Goal: Check status: Check status

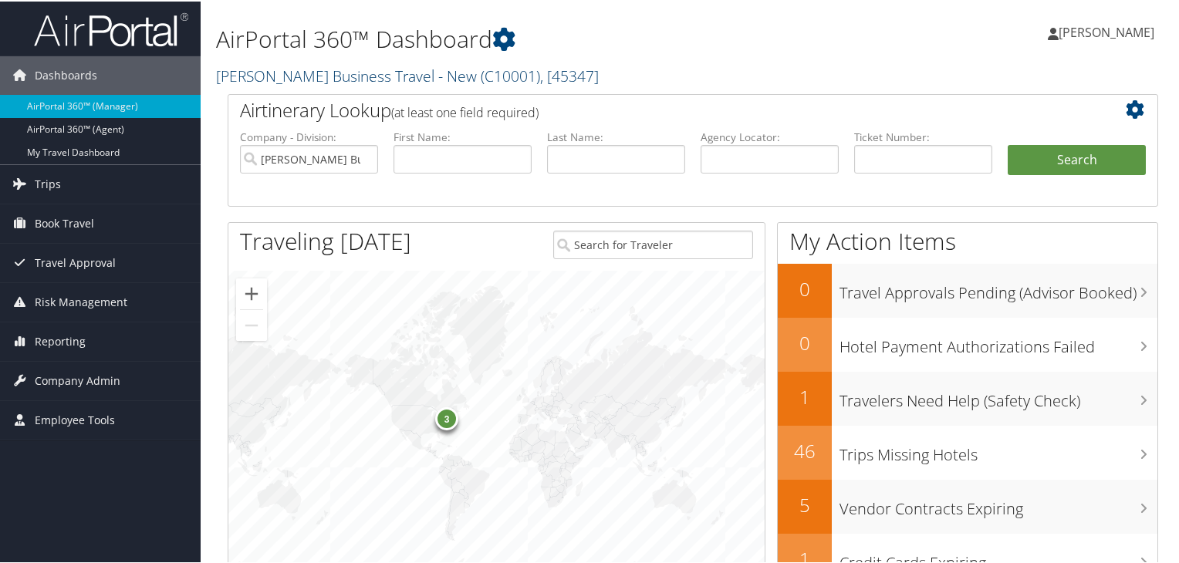
click at [336, 78] on link "[PERSON_NAME] Business Travel - New ( C10001 ) , [ 45347 ]" at bounding box center [407, 74] width 383 height 21
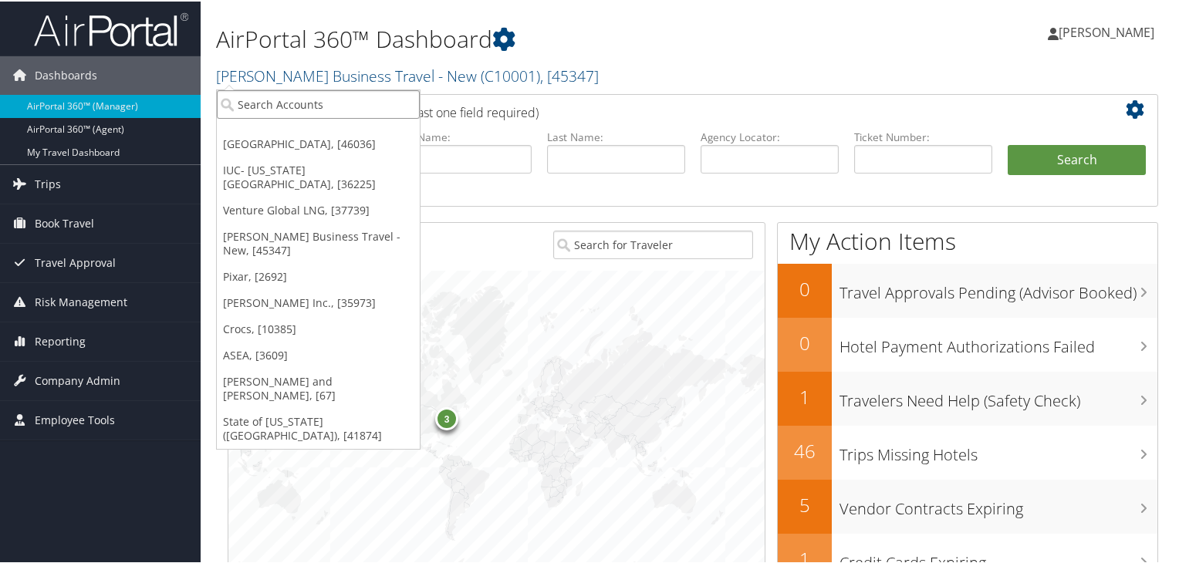
click at [314, 113] on input "search" at bounding box center [318, 103] width 203 height 29
type input "ANSER"
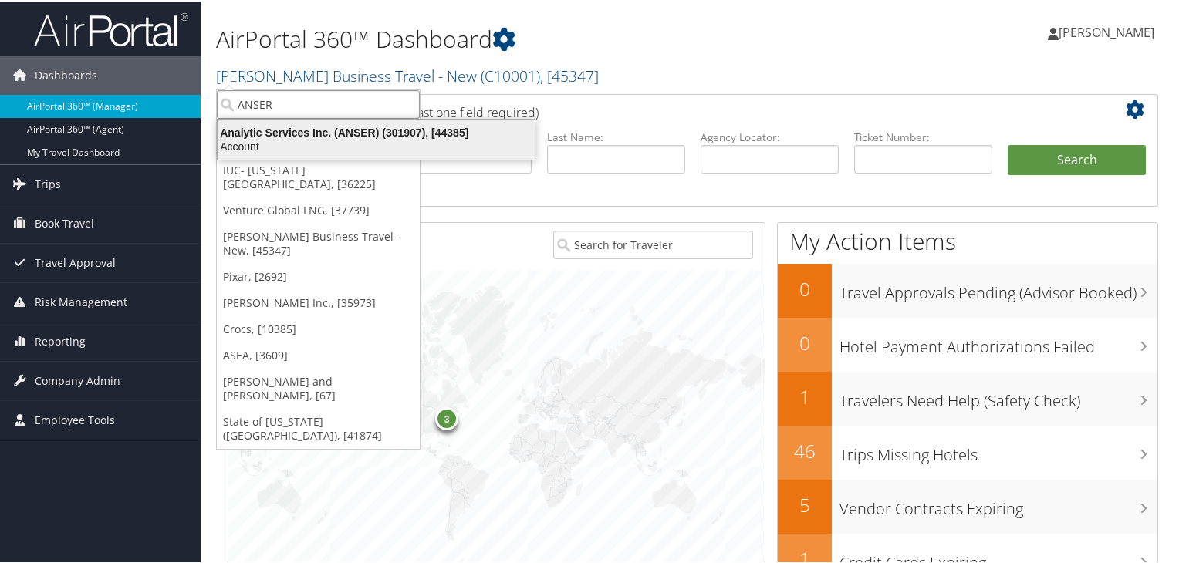
click at [369, 133] on div "Analytic Services Inc. (ANSER) (301907), [44385]" at bounding box center [376, 131] width 336 height 14
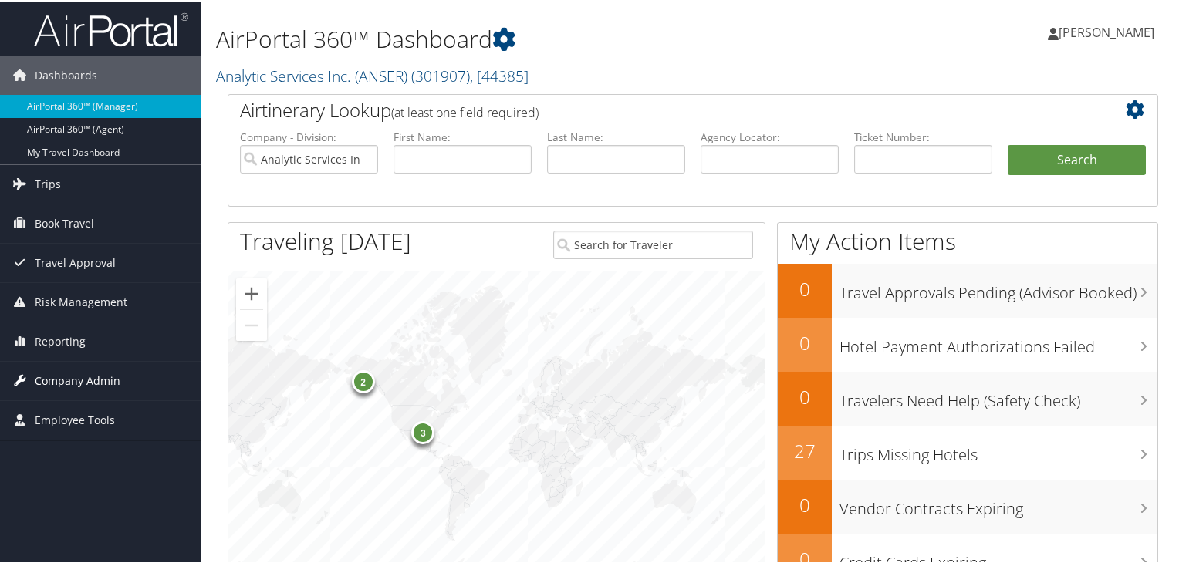
click at [99, 380] on span "Company Admin" at bounding box center [78, 379] width 86 height 39
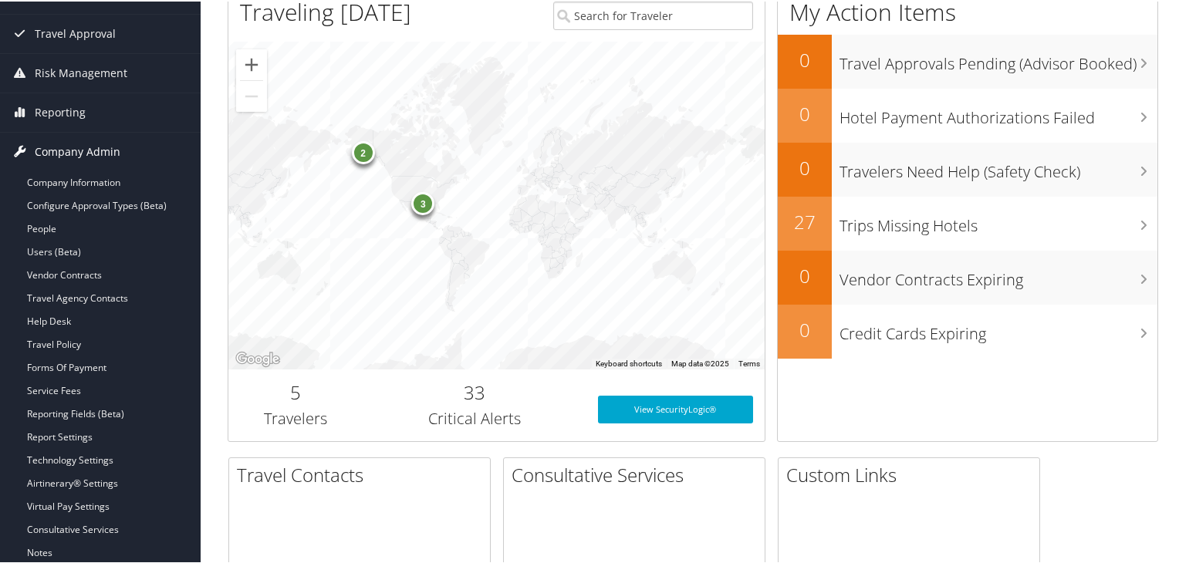
scroll to position [231, 0]
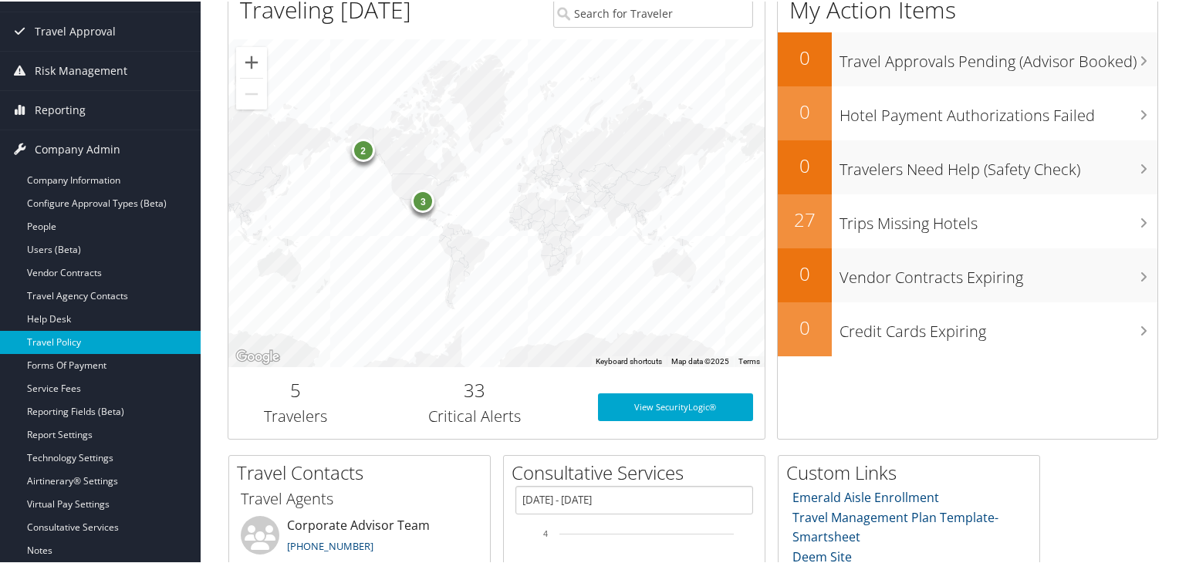
click at [90, 337] on link "Travel Policy" at bounding box center [100, 340] width 201 height 23
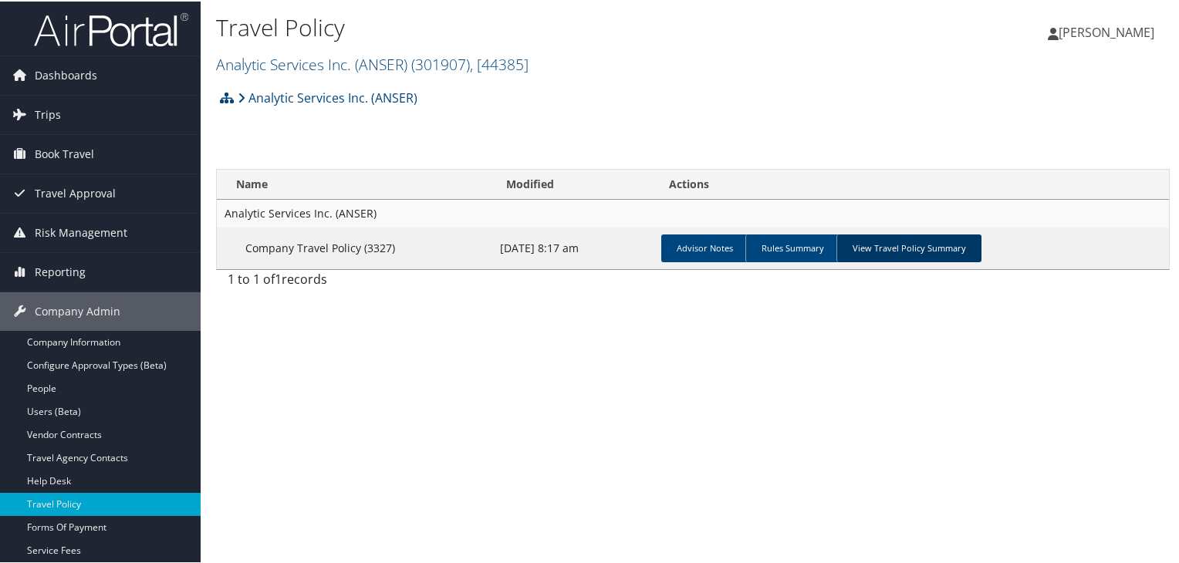
click at [910, 245] on link "View Travel Policy Summary" at bounding box center [908, 247] width 145 height 28
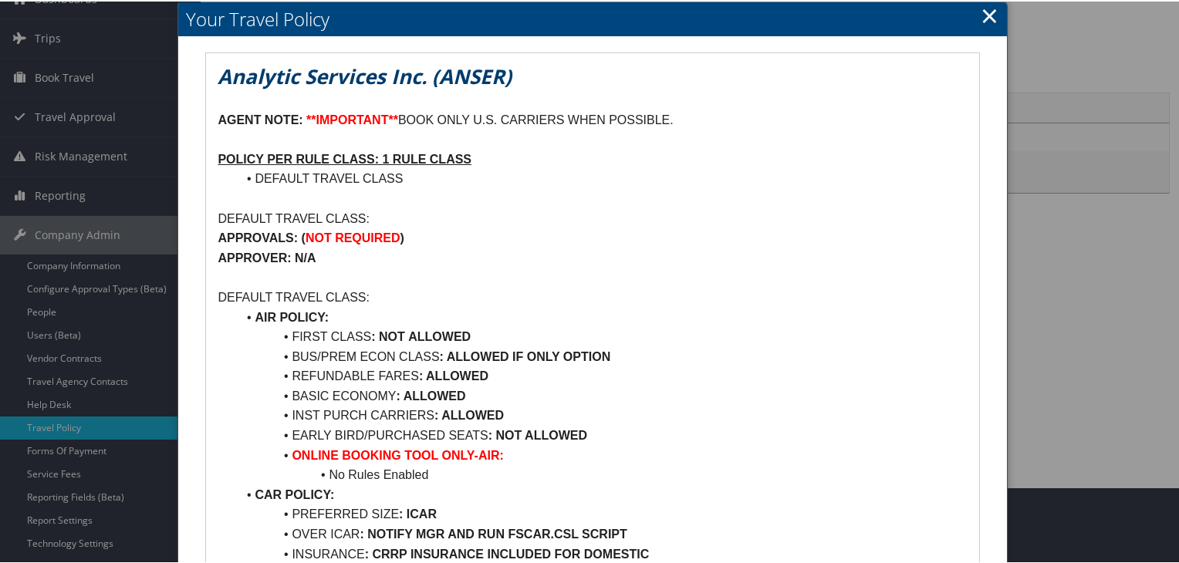
scroll to position [77, 0]
click at [981, 14] on link "×" at bounding box center [989, 13] width 18 height 31
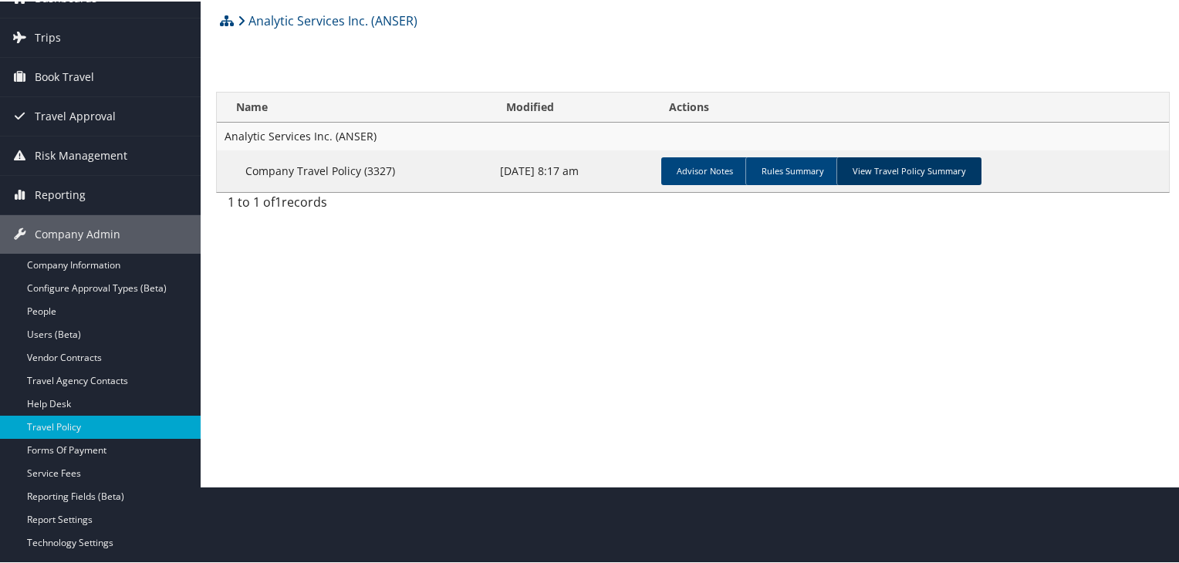
click at [872, 170] on link "View Travel Policy Summary" at bounding box center [908, 170] width 145 height 28
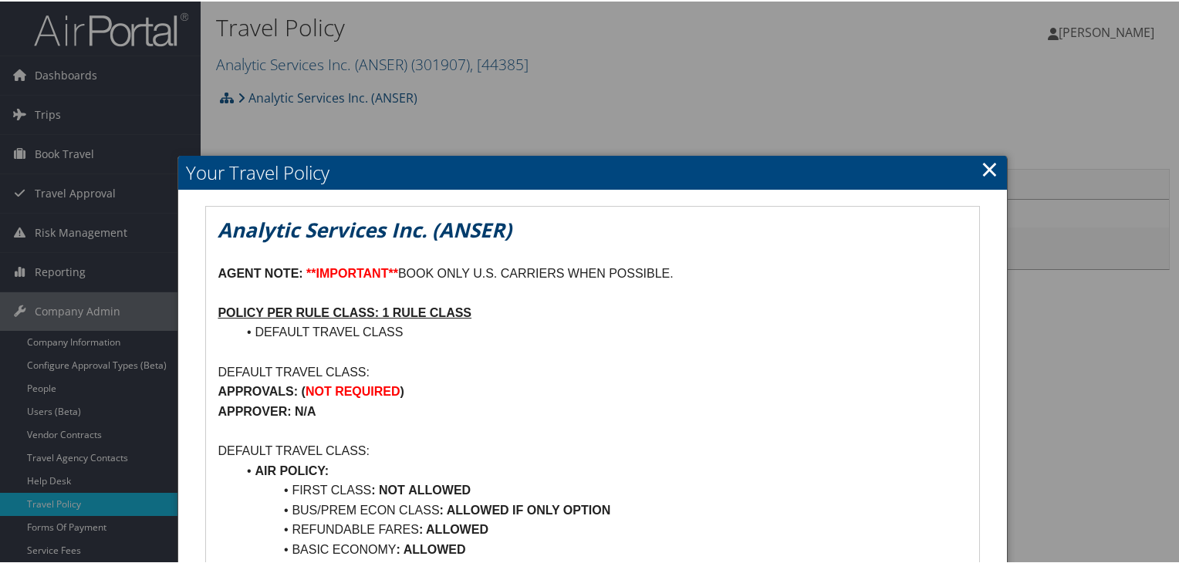
scroll to position [0, 0]
click at [983, 166] on link "×" at bounding box center [989, 167] width 18 height 31
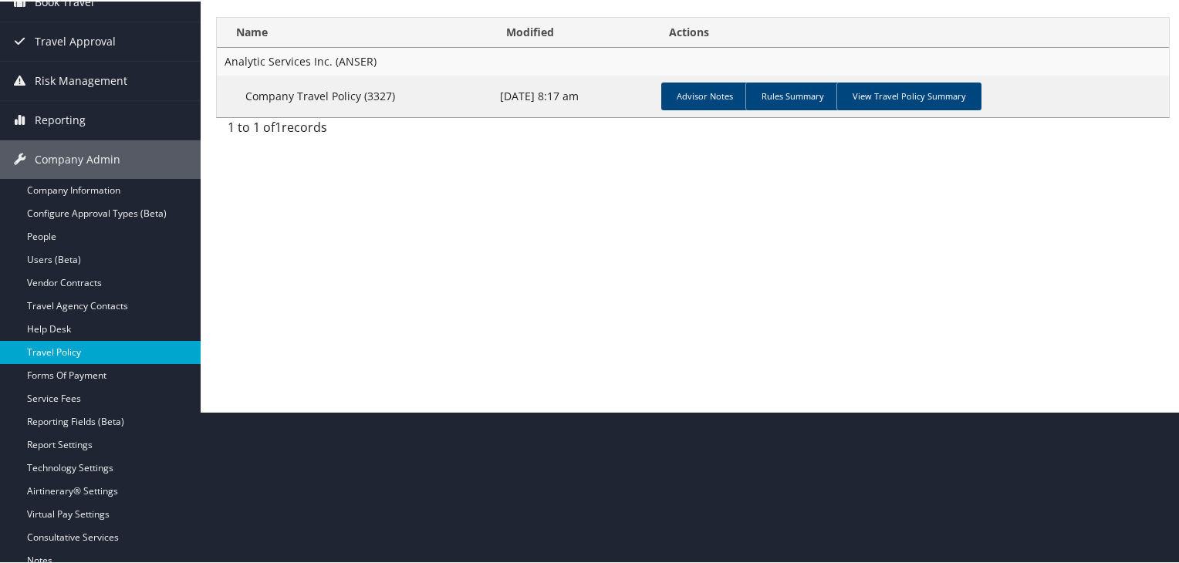
scroll to position [154, 0]
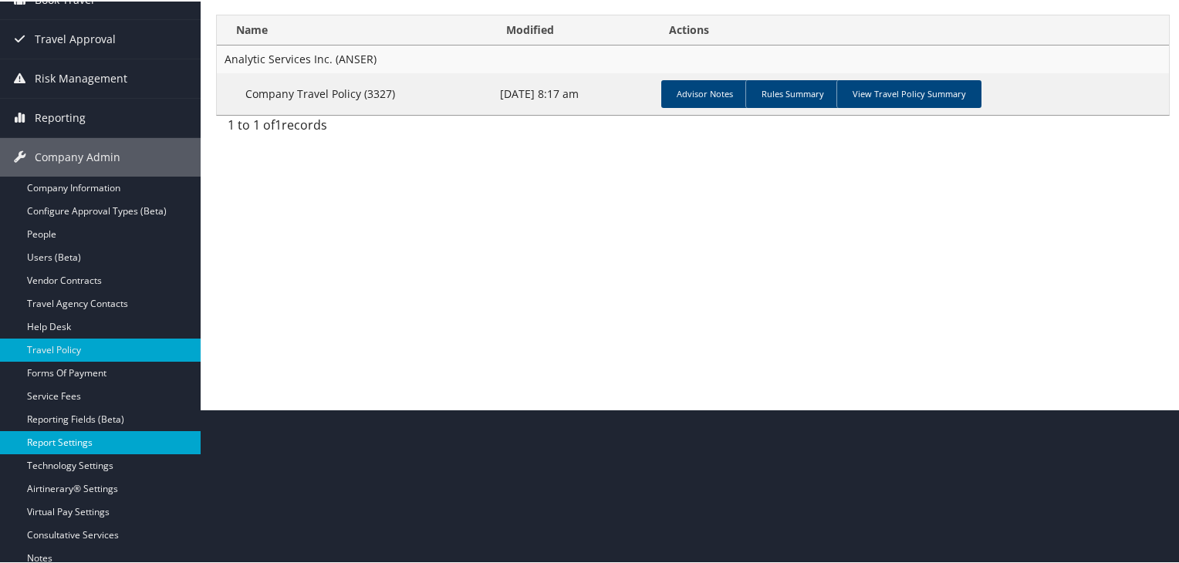
click at [76, 433] on link "Report Settings" at bounding box center [100, 441] width 201 height 23
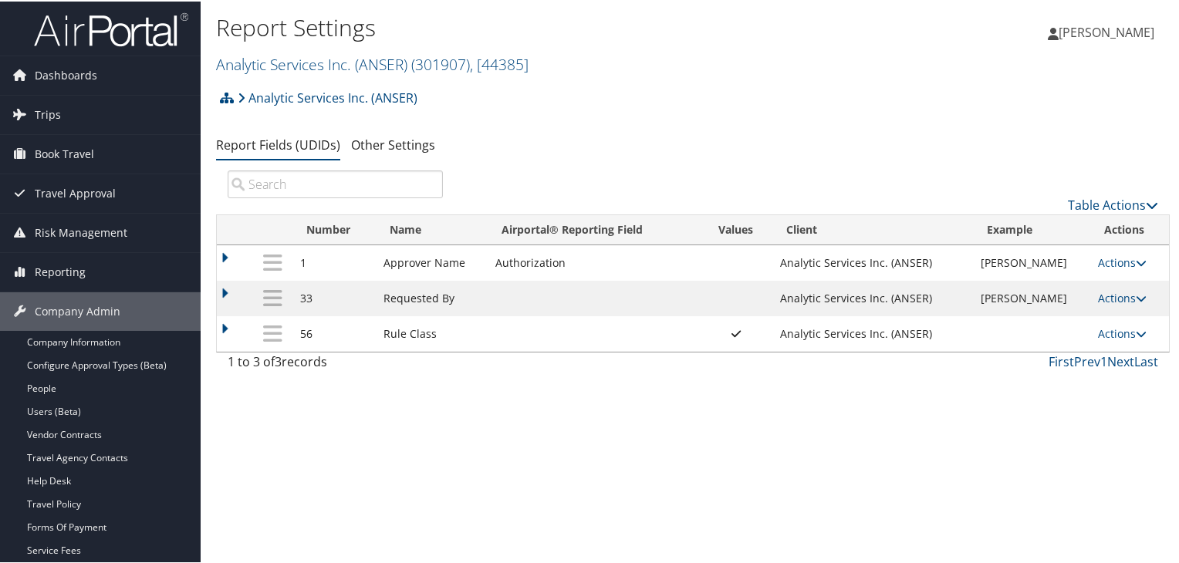
click at [224, 258] on td at bounding box center [234, 261] width 35 height 35
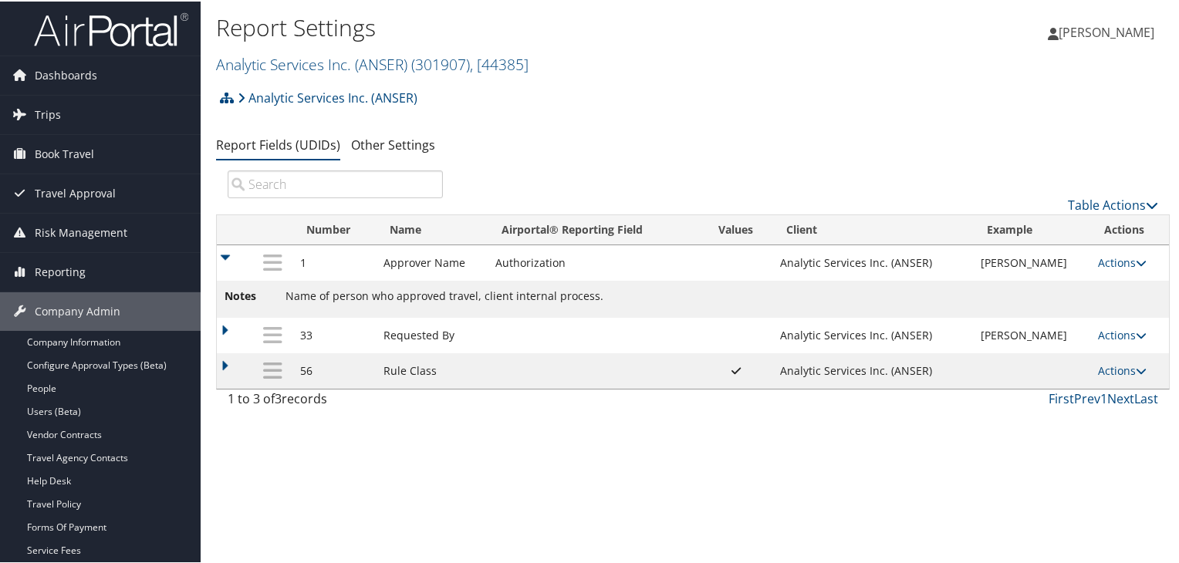
click at [224, 258] on td at bounding box center [234, 261] width 35 height 35
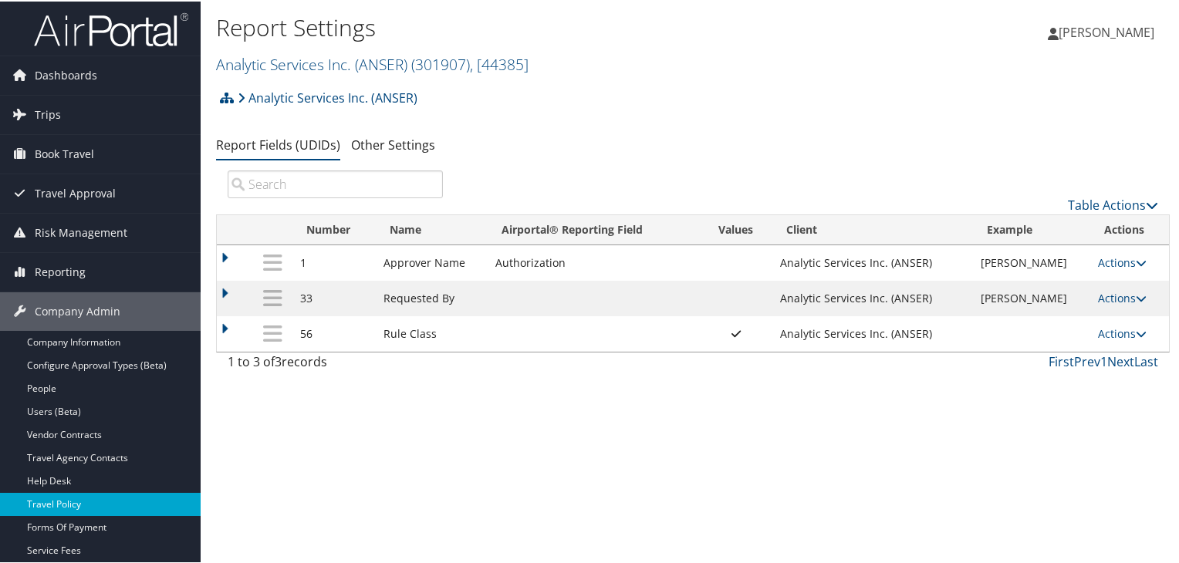
click at [67, 498] on link "Travel Policy" at bounding box center [100, 502] width 201 height 23
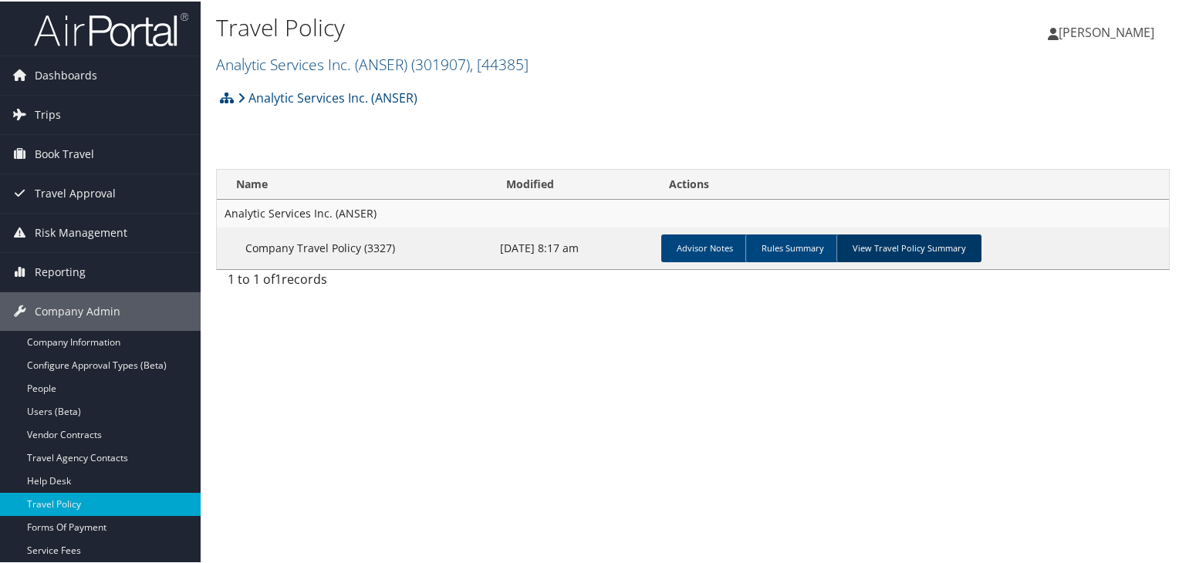
click at [916, 250] on link "View Travel Policy Summary" at bounding box center [908, 247] width 145 height 28
click at [933, 248] on link "View Travel Policy Summary" at bounding box center [908, 247] width 145 height 28
drag, startPoint x: 564, startPoint y: 401, endPoint x: 572, endPoint y: 399, distance: 8.8
click at [572, 399] on div "Travel Policy Analytic Services Inc. (ANSER) ( 301907 ) , [ 44385 ] Analytic Se…" at bounding box center [693, 281] width 984 height 563
click at [902, 245] on link "View Travel Policy Summary" at bounding box center [908, 247] width 145 height 28
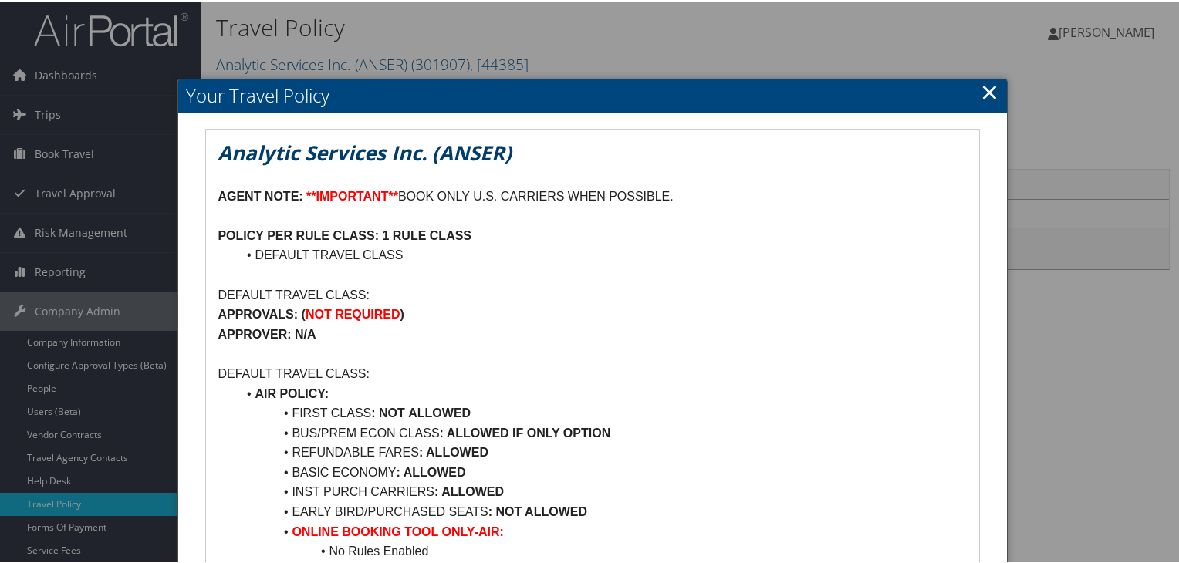
click at [980, 93] on link "×" at bounding box center [989, 90] width 18 height 31
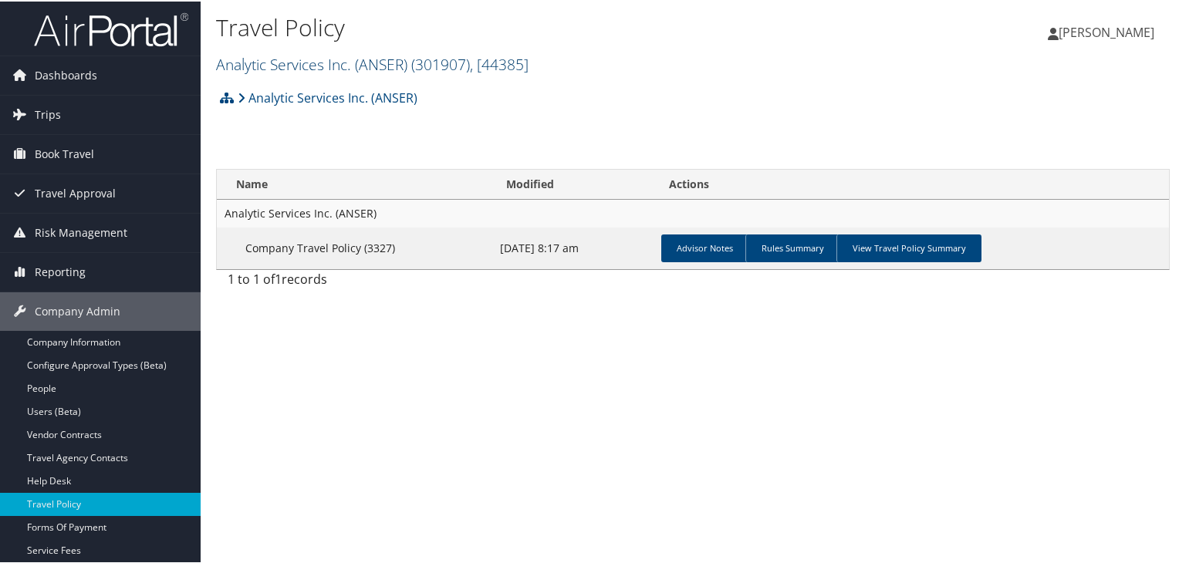
click at [298, 59] on link "Analytic Services Inc. (ANSER) ( 301907 ) , [ 44385 ]" at bounding box center [372, 62] width 312 height 21
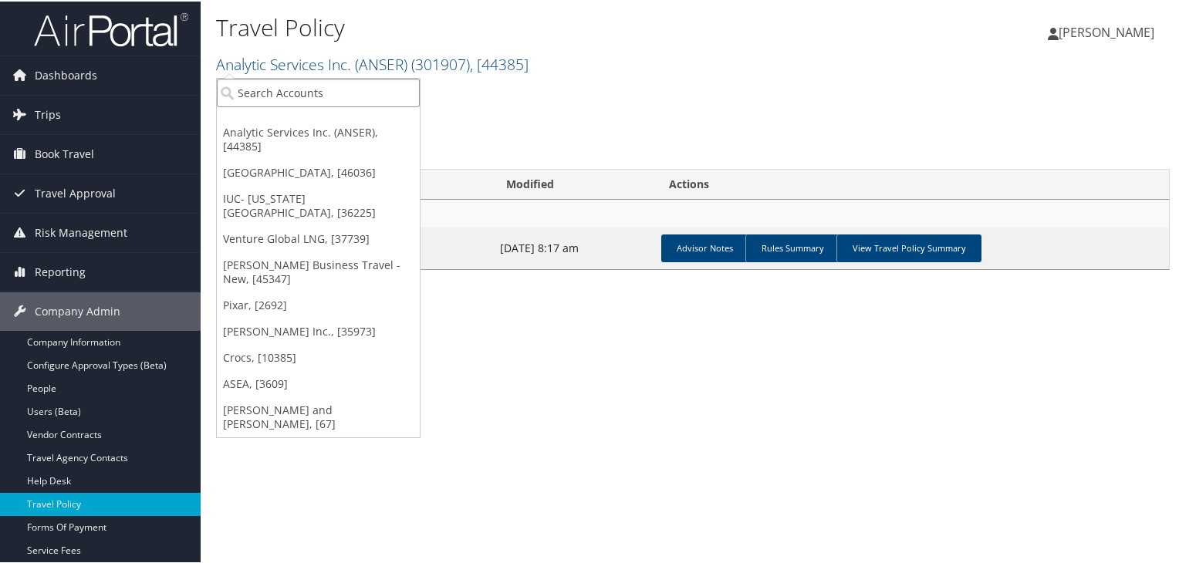
click at [290, 92] on input "search" at bounding box center [318, 91] width 203 height 29
paste input "The Children's Hospital of Alabama"
type input "The Children's Hospital of Alabama"
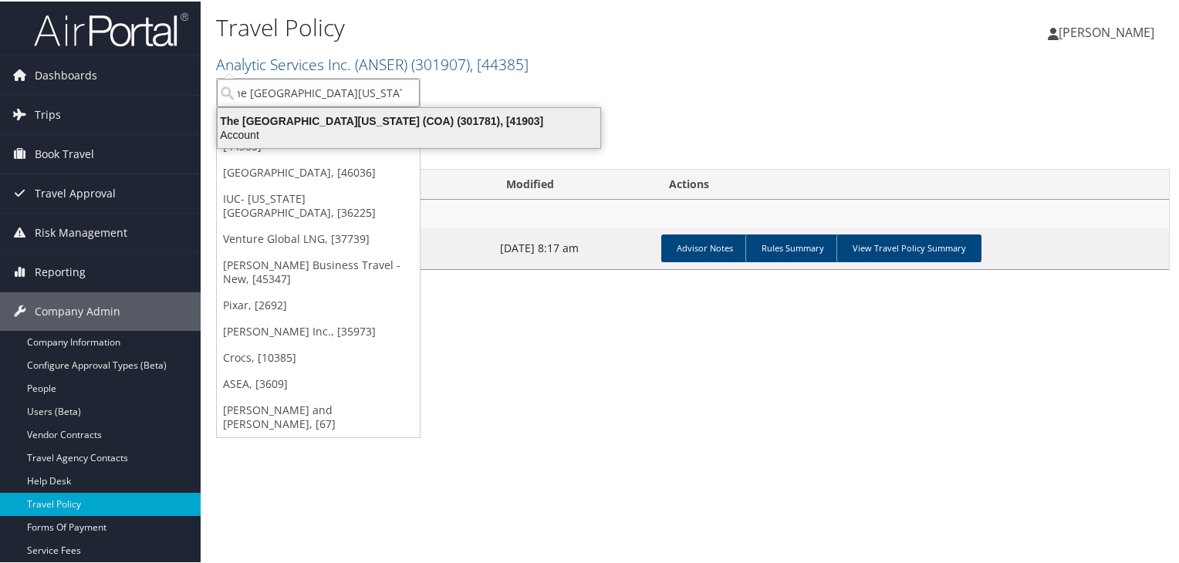
click at [303, 124] on div "The Children's Hospital of Alabama (COA) (301781), [41903]" at bounding box center [408, 120] width 401 height 14
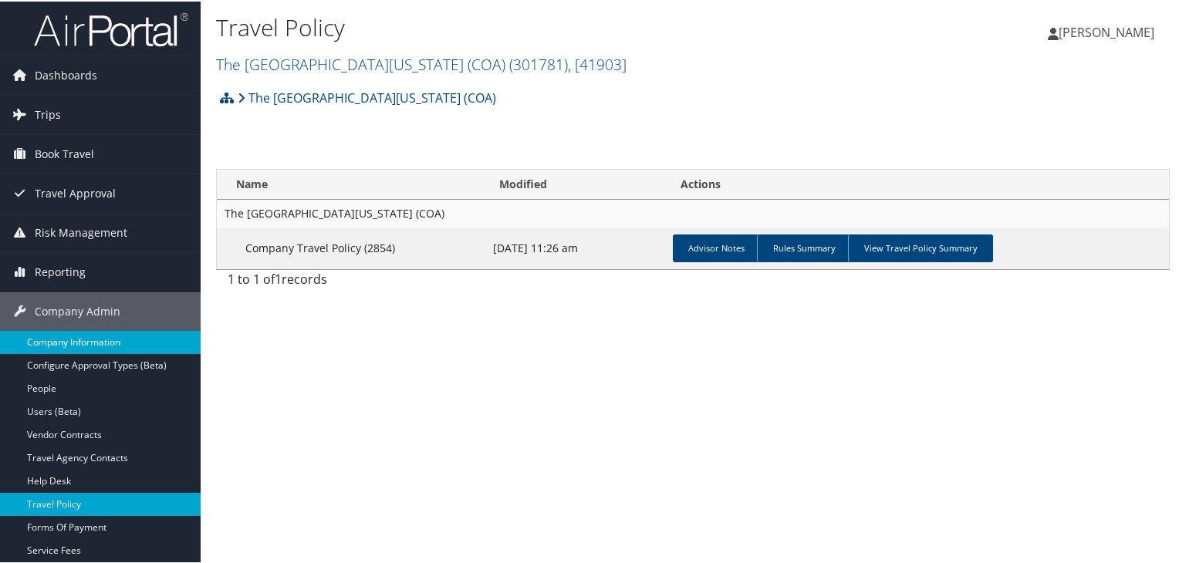
click at [76, 334] on link "Company Information" at bounding box center [100, 340] width 201 height 23
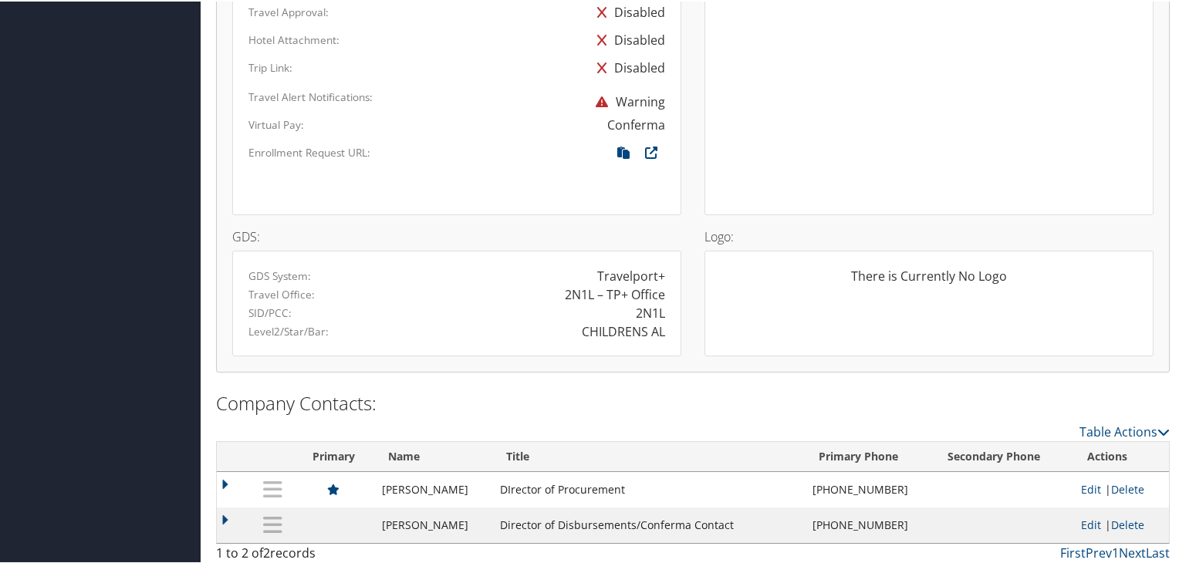
scroll to position [1118, 0]
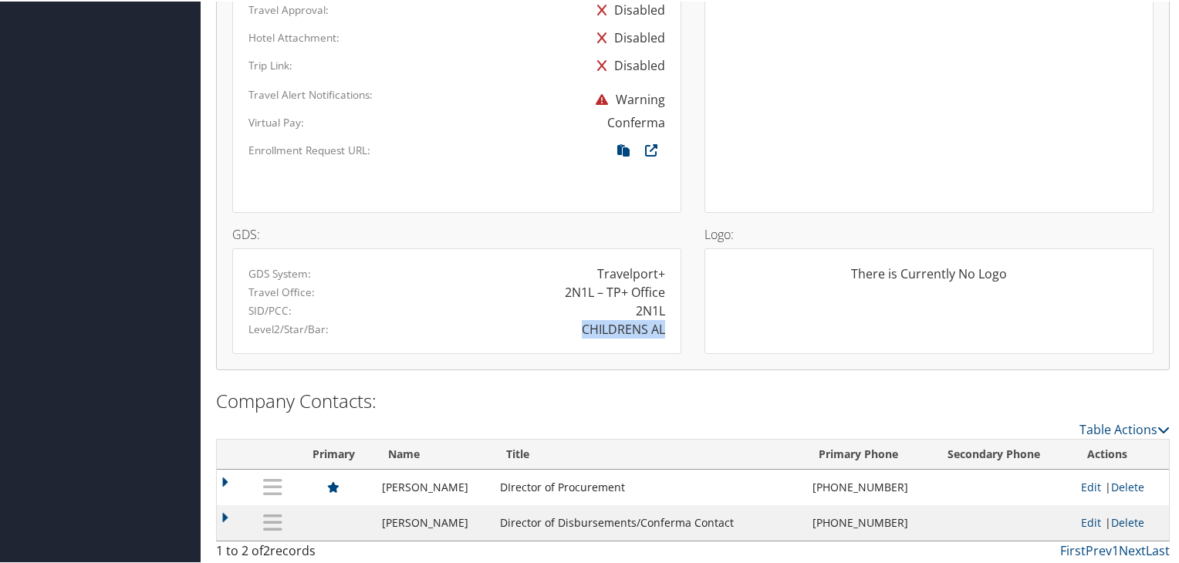
drag, startPoint x: 574, startPoint y: 328, endPoint x: 660, endPoint y: 327, distance: 86.4
click at [660, 327] on div "CHILDRENS AL" at bounding box center [567, 328] width 220 height 19
copy div "CHILDRENS AL"
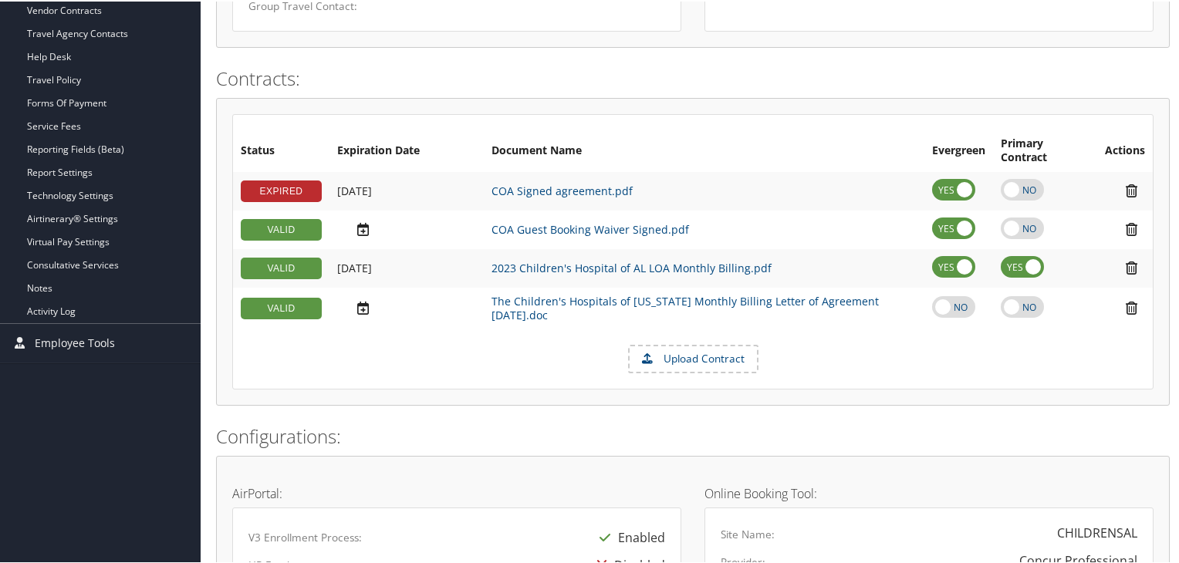
scroll to position [0, 0]
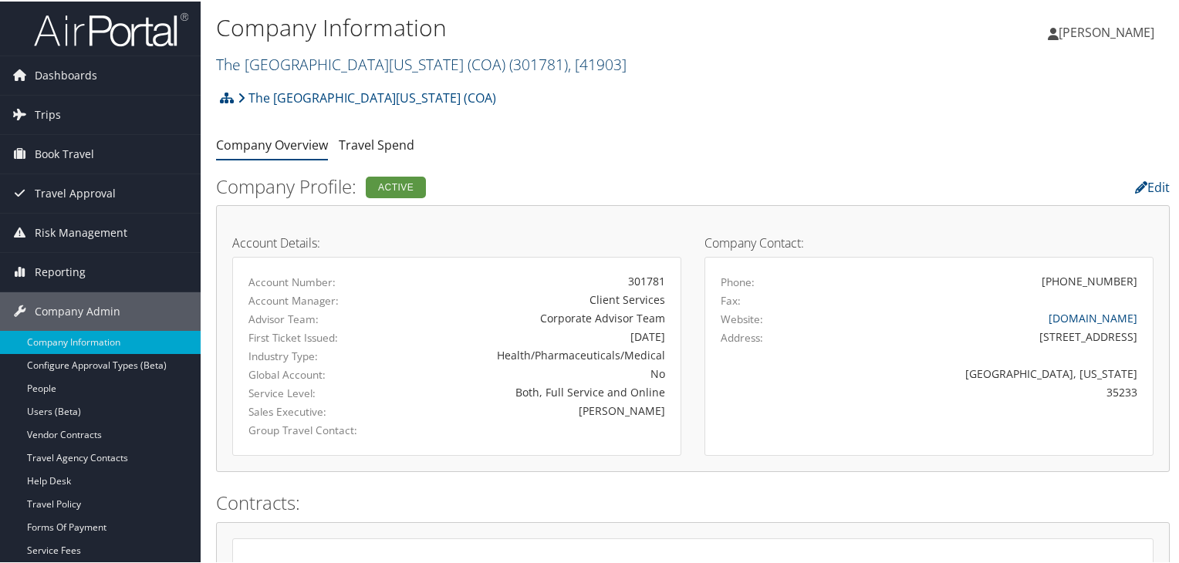
click at [311, 62] on link "The [GEOGRAPHIC_DATA][US_STATE] (COA) ( 301781 ) , [ 41903 ]" at bounding box center [421, 62] width 410 height 21
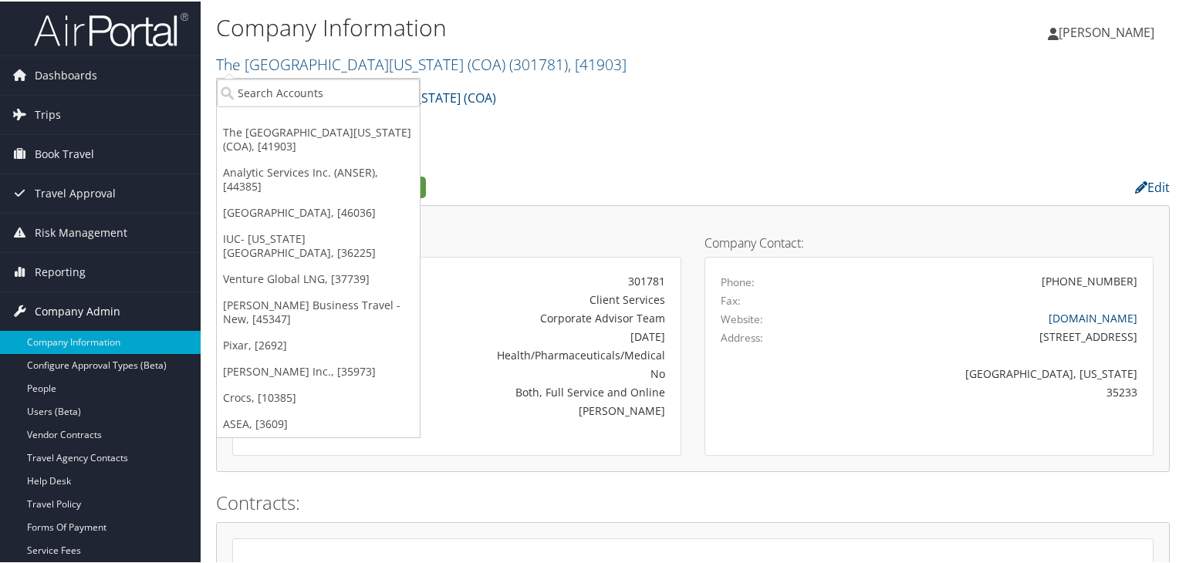
click at [77, 303] on span "Company Admin" at bounding box center [78, 310] width 86 height 39
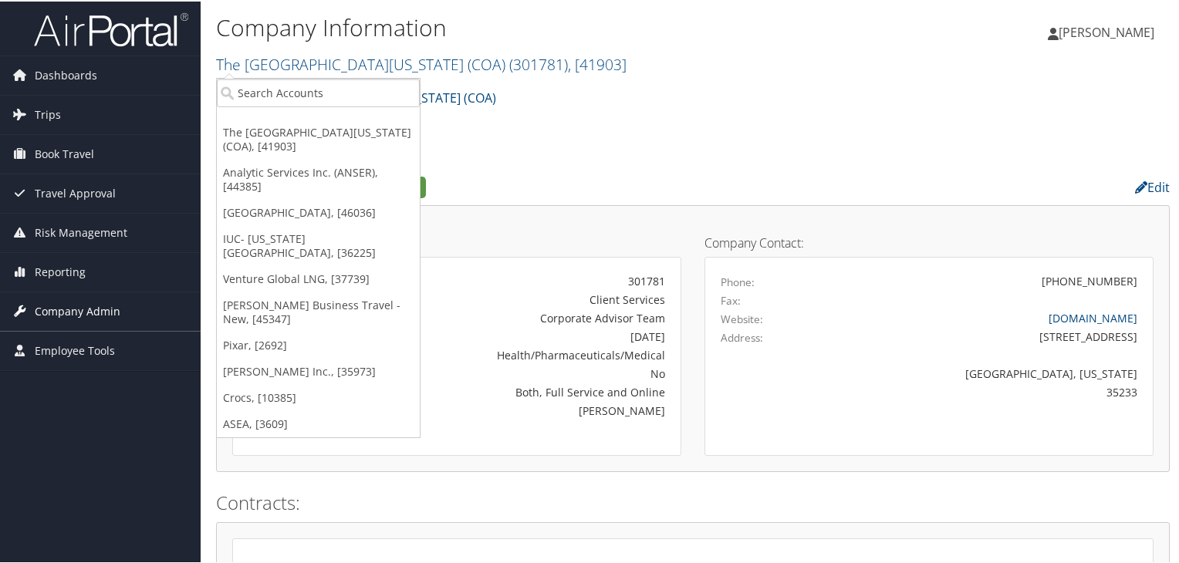
click at [77, 303] on span "Company Admin" at bounding box center [78, 310] width 86 height 39
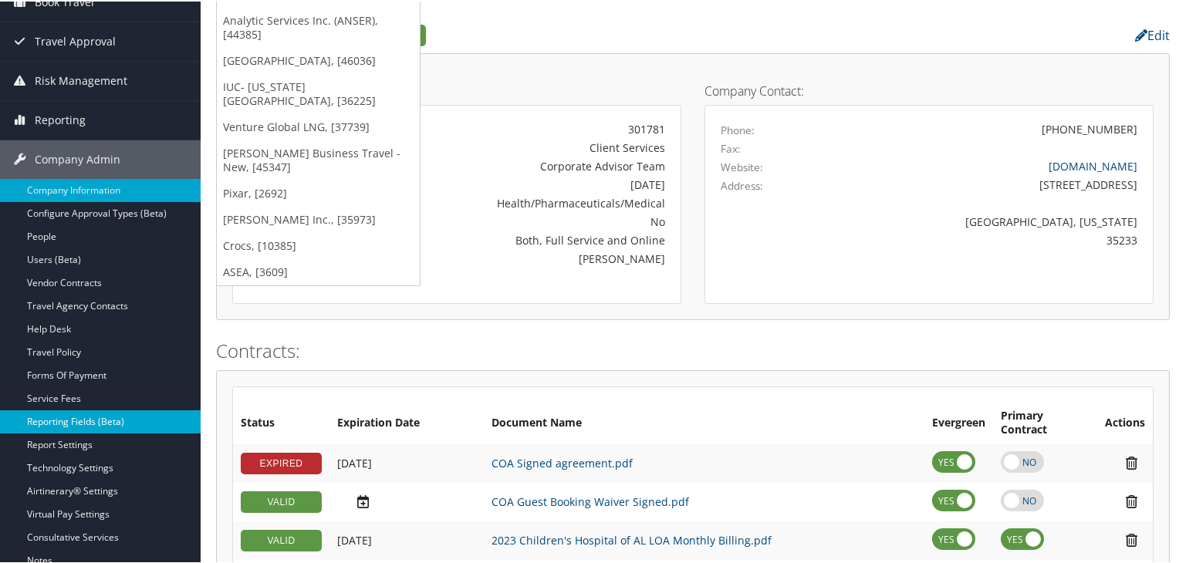
scroll to position [154, 0]
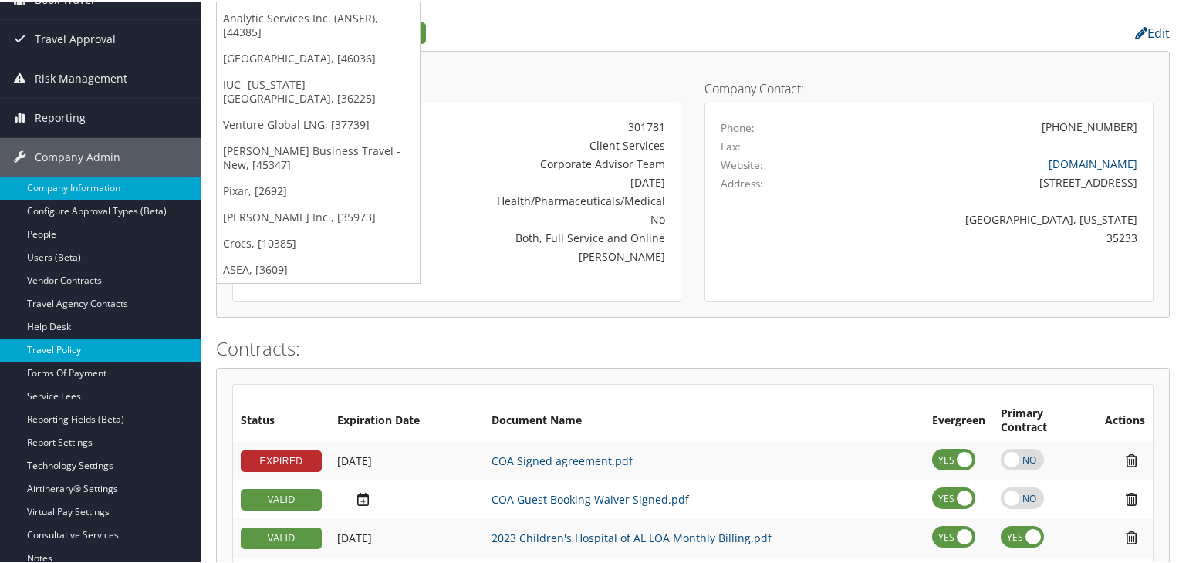
click at [80, 346] on link "Travel Policy" at bounding box center [100, 348] width 201 height 23
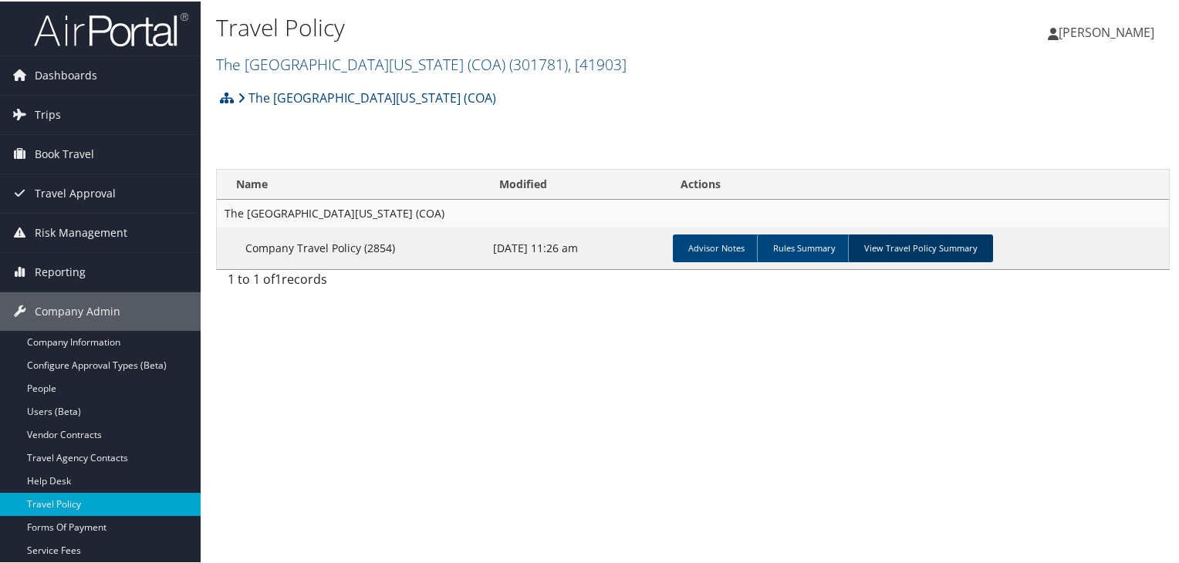
click at [896, 240] on link "View Travel Policy Summary" at bounding box center [920, 247] width 145 height 28
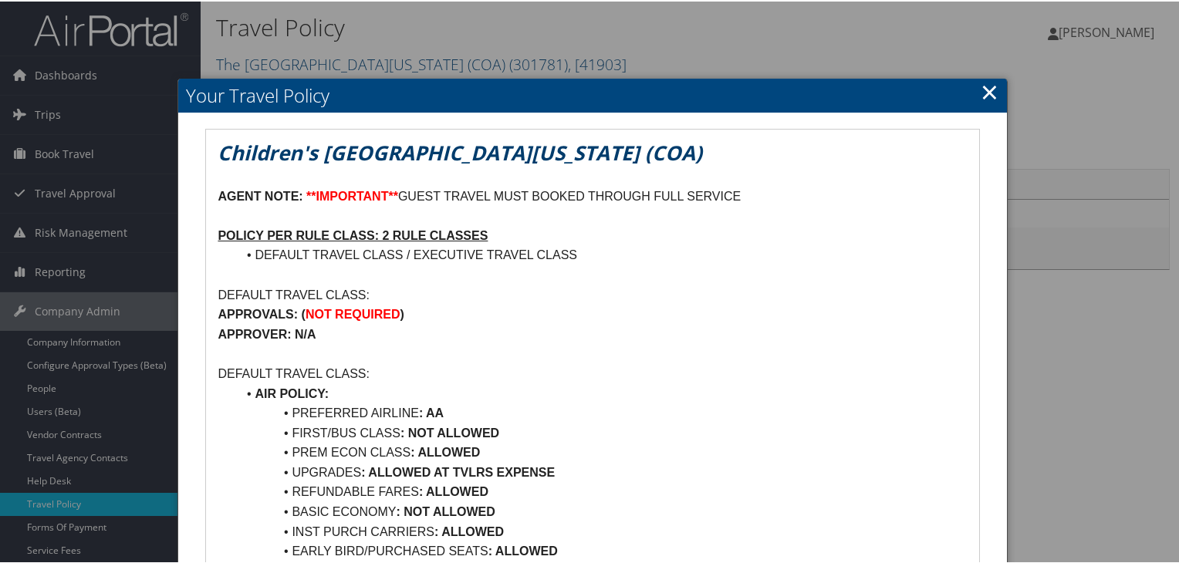
click at [987, 90] on link "×" at bounding box center [989, 90] width 18 height 31
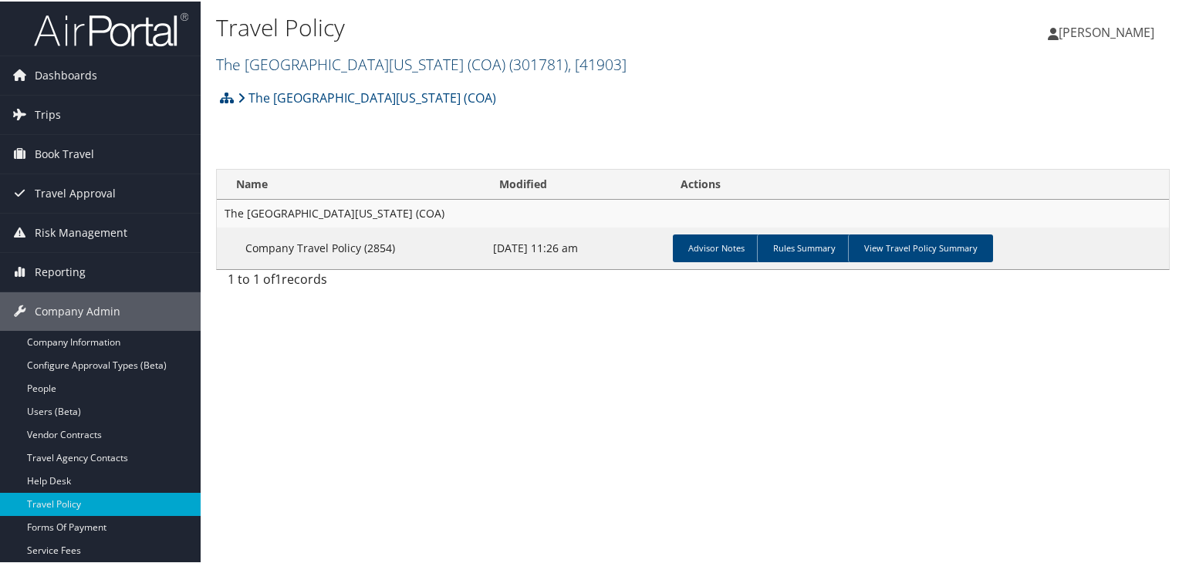
click at [298, 56] on link "The [GEOGRAPHIC_DATA][US_STATE] (COA) ( 301781 ) , [ 41903 ]" at bounding box center [421, 62] width 410 height 21
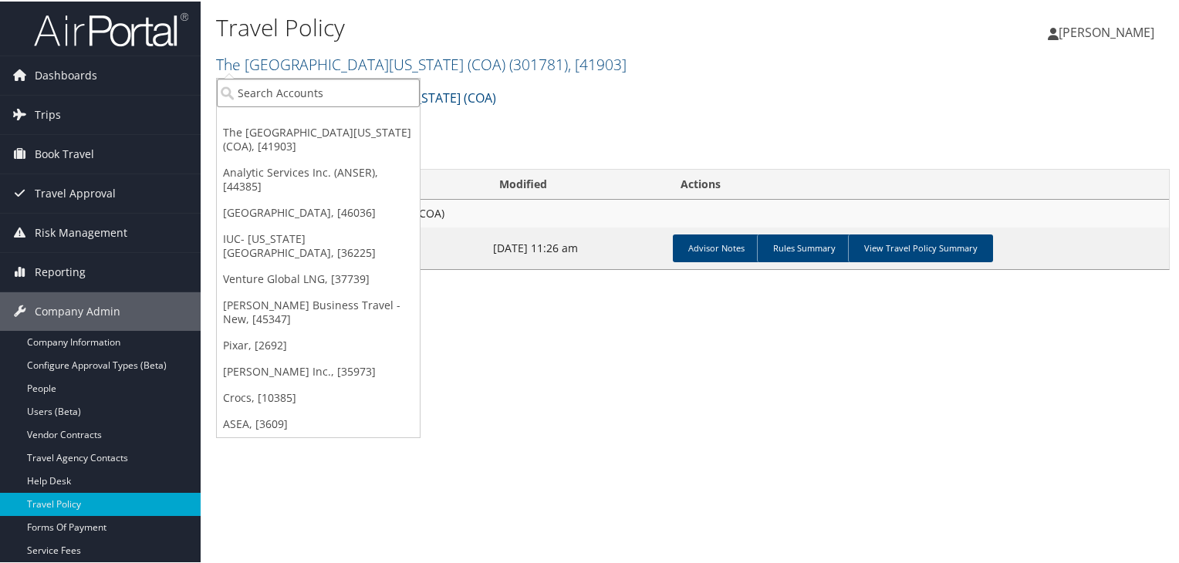
click at [311, 90] on input "search" at bounding box center [318, 91] width 203 height 29
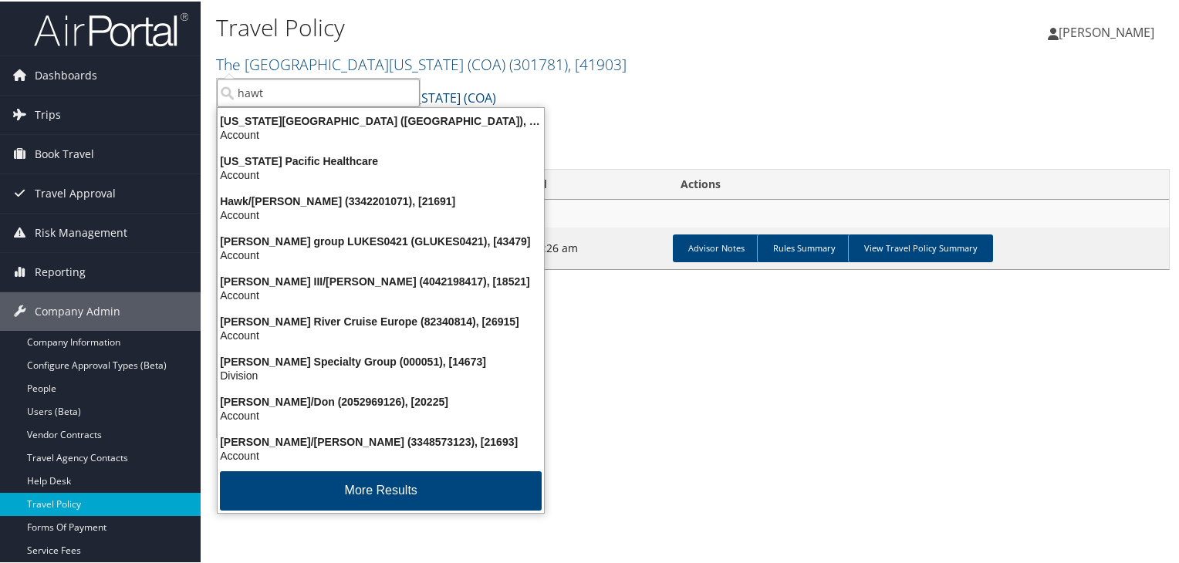
type input "hawth"
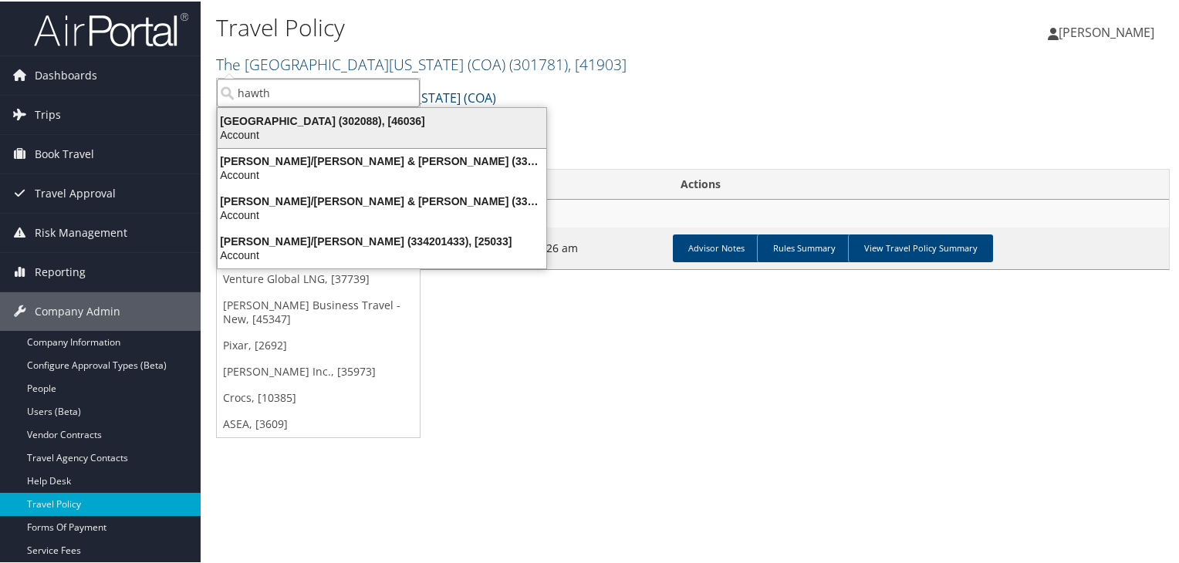
click at [288, 122] on div "Hawthorn Academy (302088), [46036]" at bounding box center [381, 120] width 347 height 14
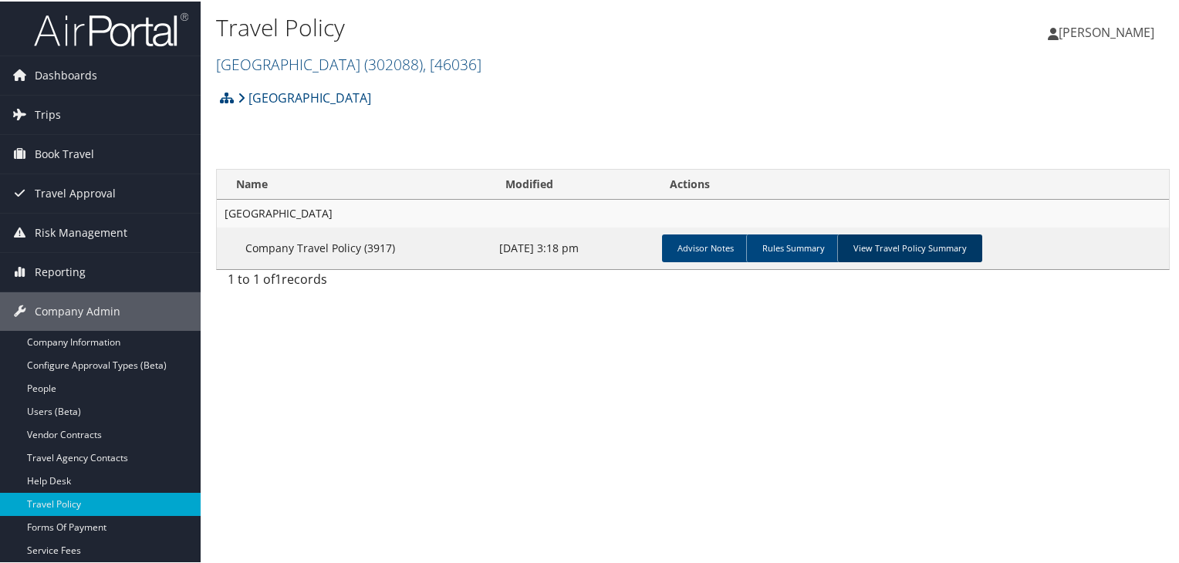
click at [935, 255] on link "View Travel Policy Summary" at bounding box center [909, 247] width 145 height 28
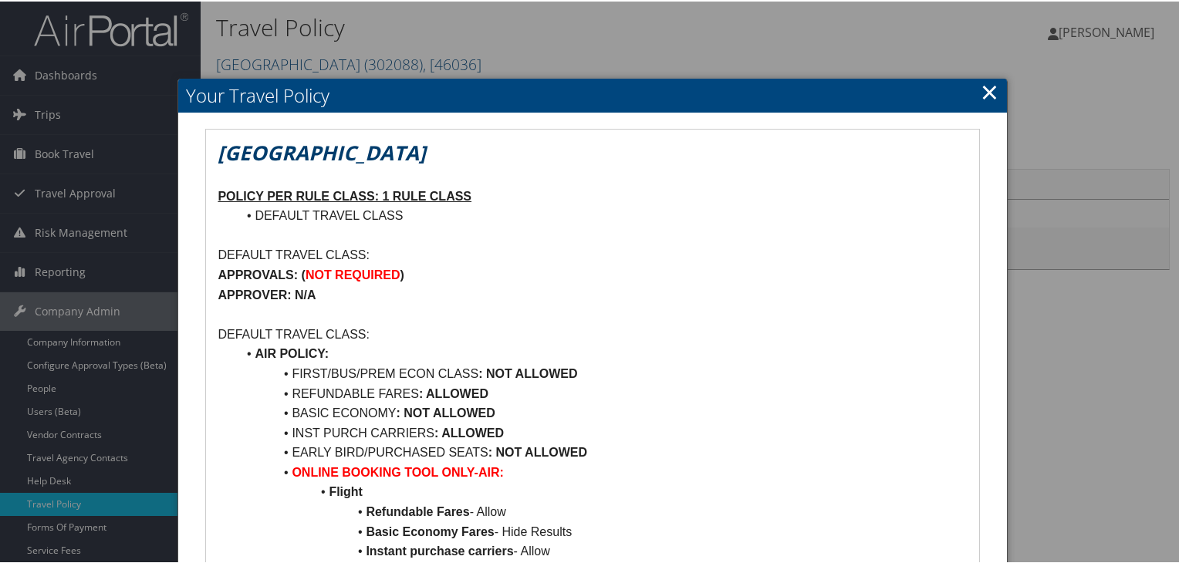
click at [980, 88] on link "×" at bounding box center [989, 90] width 18 height 31
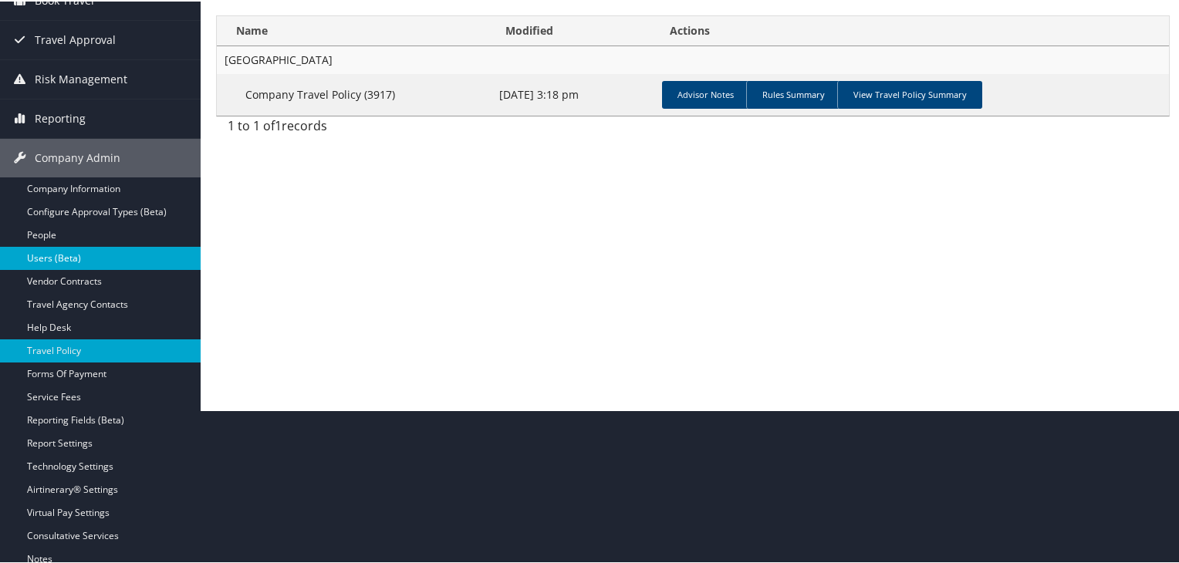
scroll to position [154, 0]
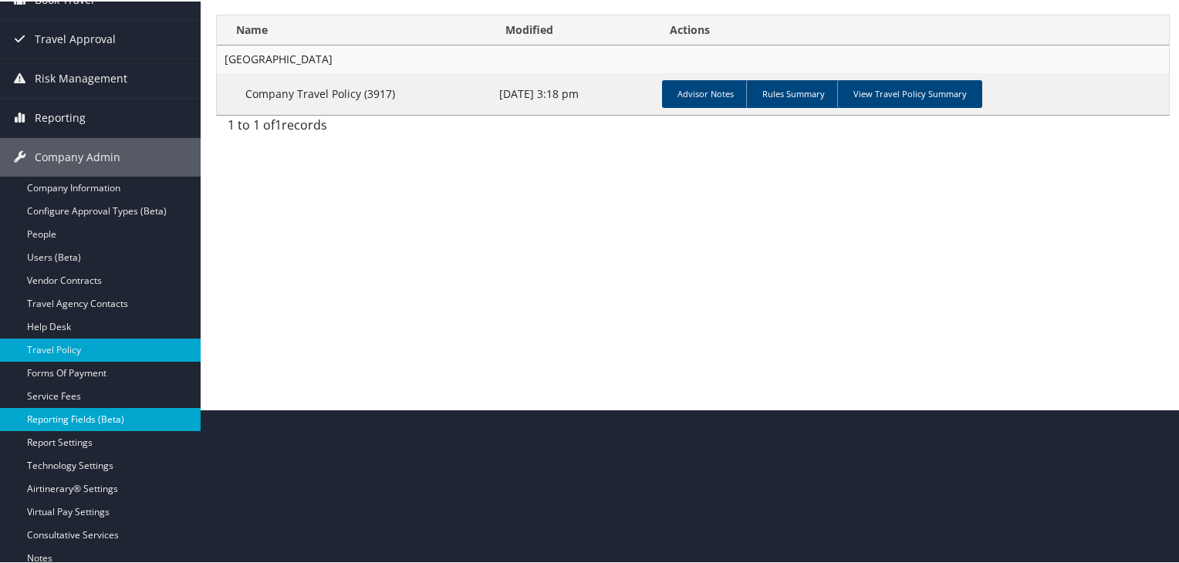
click at [87, 417] on link "Reporting Fields (Beta)" at bounding box center [100, 417] width 201 height 23
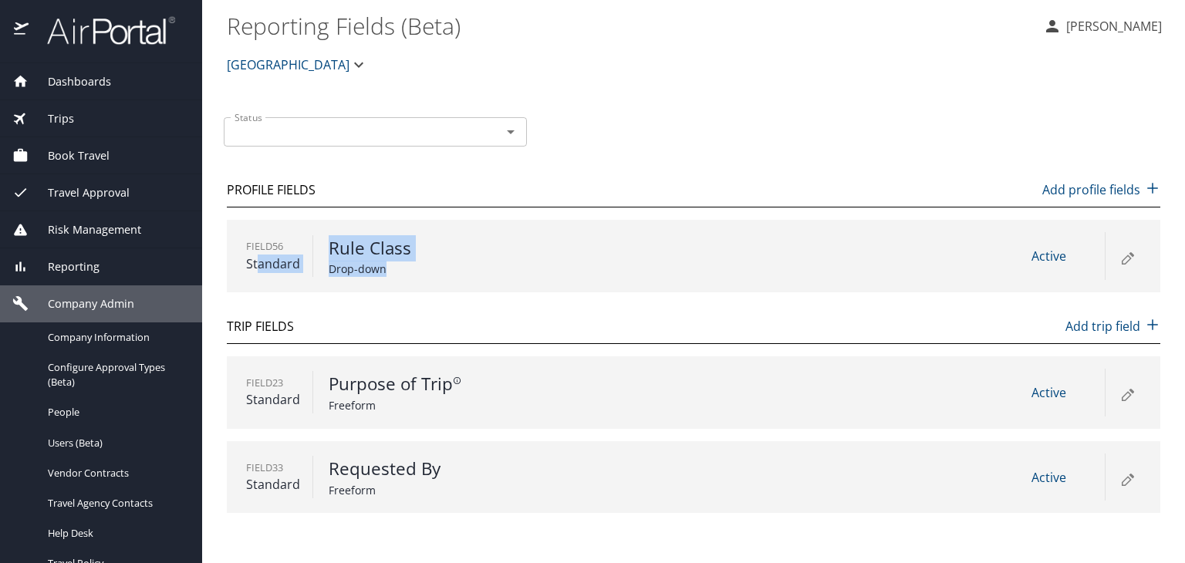
drag, startPoint x: 256, startPoint y: 257, endPoint x: 426, endPoint y: 275, distance: 170.7
click at [426, 275] on div "Field 56 Standard Rule Class Drop-down" at bounding box center [441, 256] width 391 height 42
click at [426, 275] on p "Drop-down" at bounding box center [477, 269] width 296 height 16
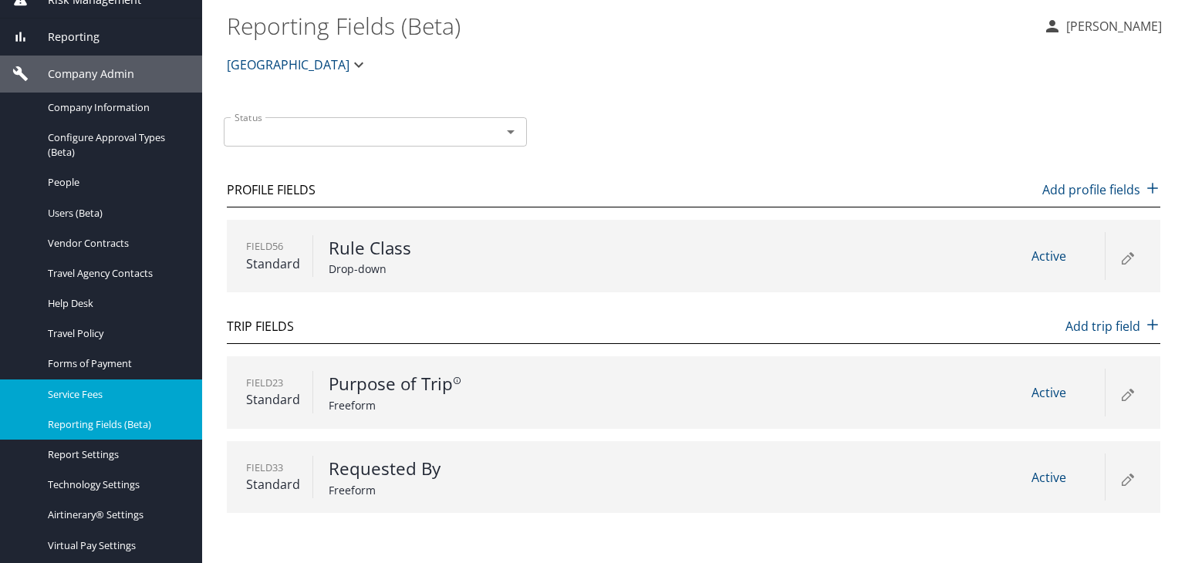
scroll to position [231, 0]
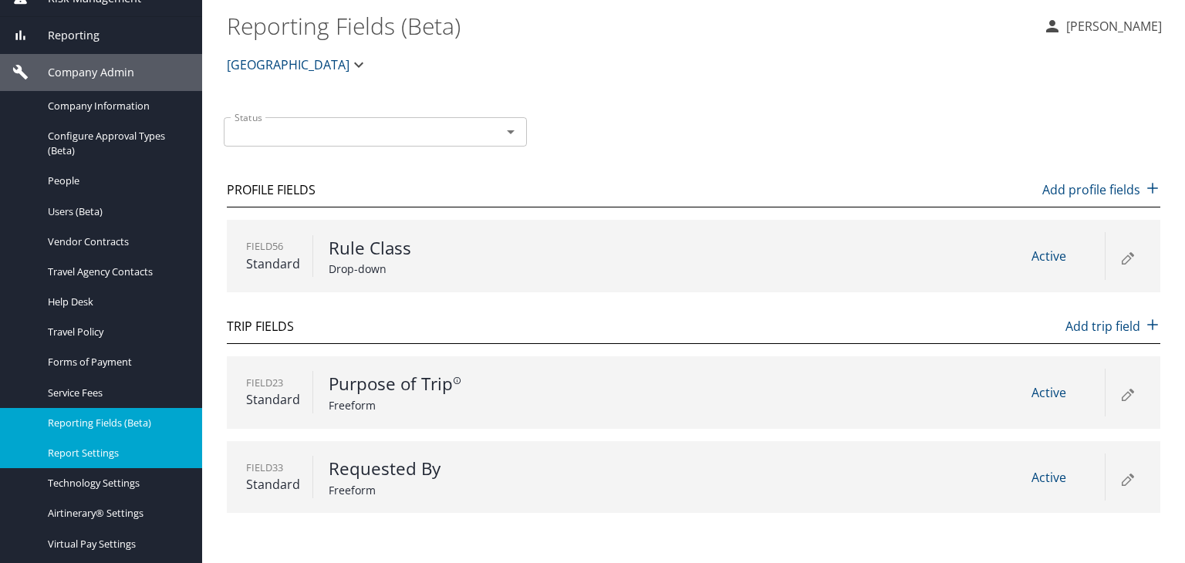
click at [112, 451] on span "Report Settings" at bounding box center [116, 453] width 136 height 15
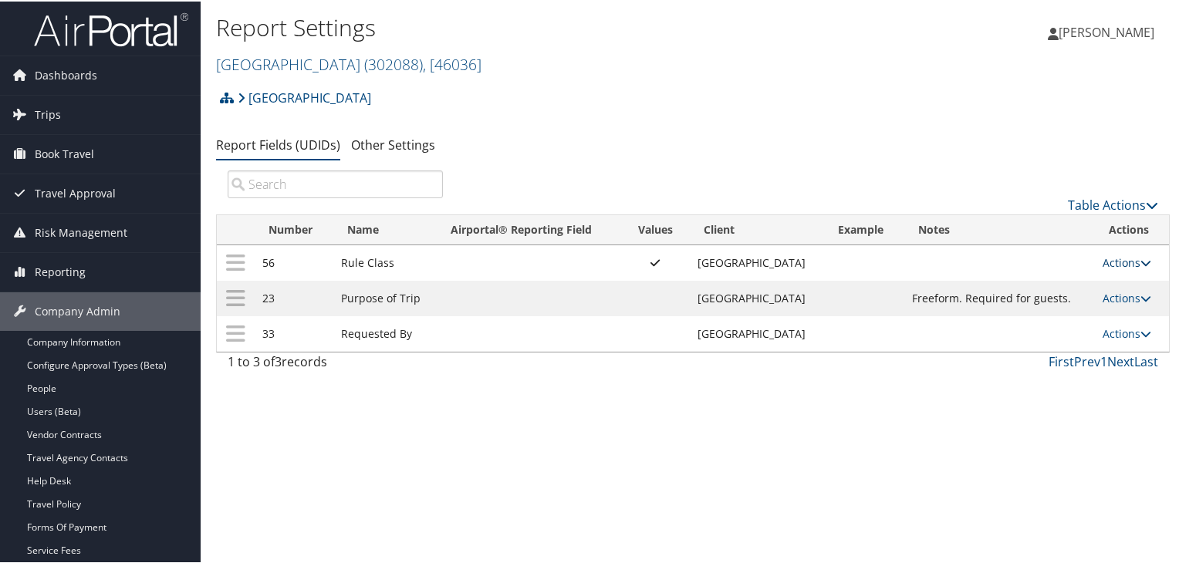
click at [1144, 256] on icon at bounding box center [1145, 261] width 11 height 11
click at [580, 414] on div "Report Settings [GEOGRAPHIC_DATA] ( 302088 ) , [ 46036 ] [GEOGRAPHIC_DATA], [46…" at bounding box center [693, 281] width 984 height 563
click at [43, 77] on span "Dashboards" at bounding box center [66, 74] width 62 height 39
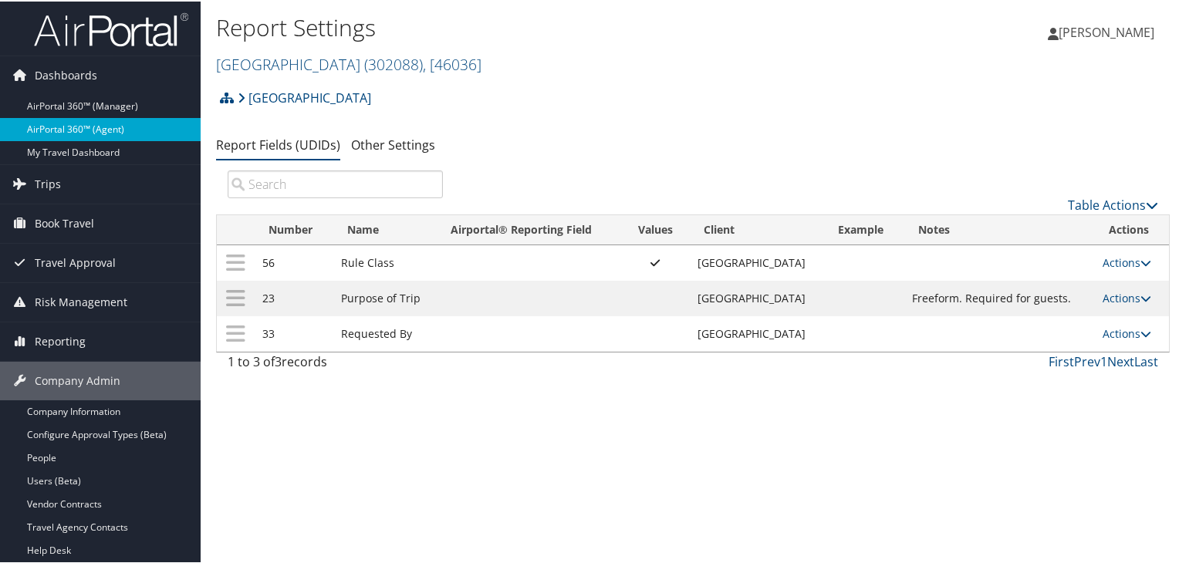
click at [112, 122] on link "AirPortal 360™ (Agent)" at bounding box center [100, 127] width 201 height 23
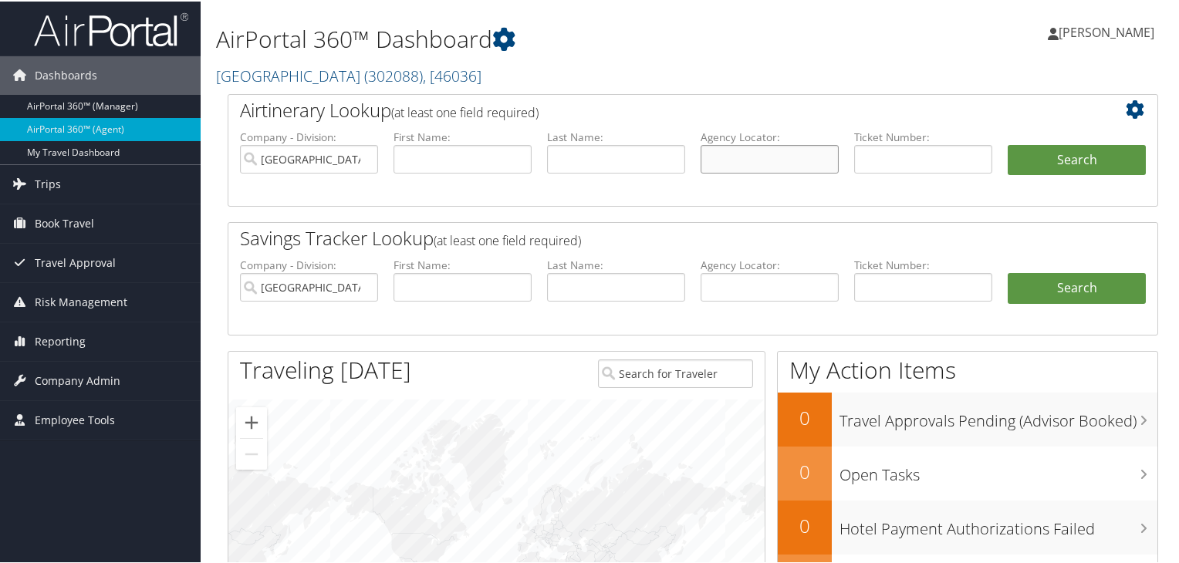
click at [737, 159] on input "text" at bounding box center [769, 157] width 138 height 29
paste input "DBF0QB"
type input "DBF0QB"
click at [1007, 143] on button "Search" at bounding box center [1076, 158] width 138 height 31
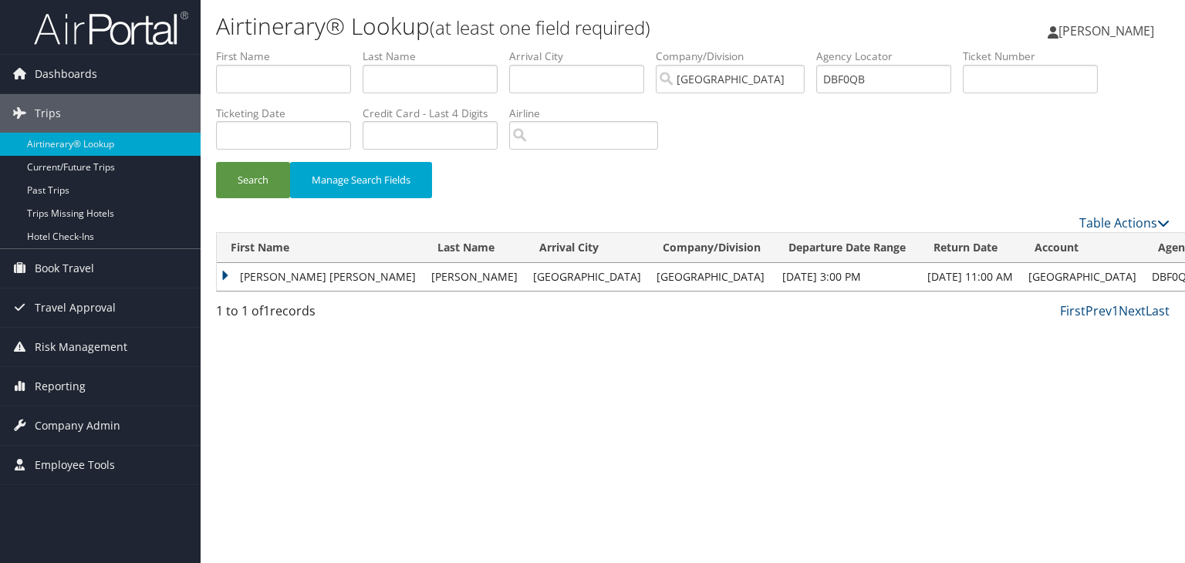
click at [218, 272] on td "KARIN RENEE" at bounding box center [320, 277] width 207 height 28
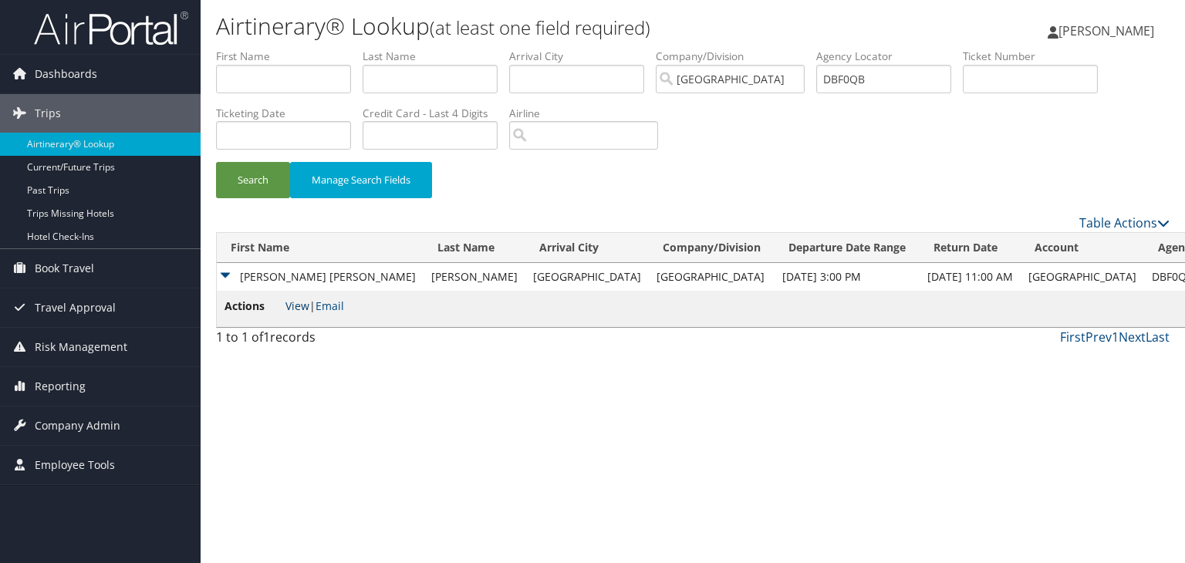
click at [292, 305] on link "View" at bounding box center [297, 306] width 24 height 15
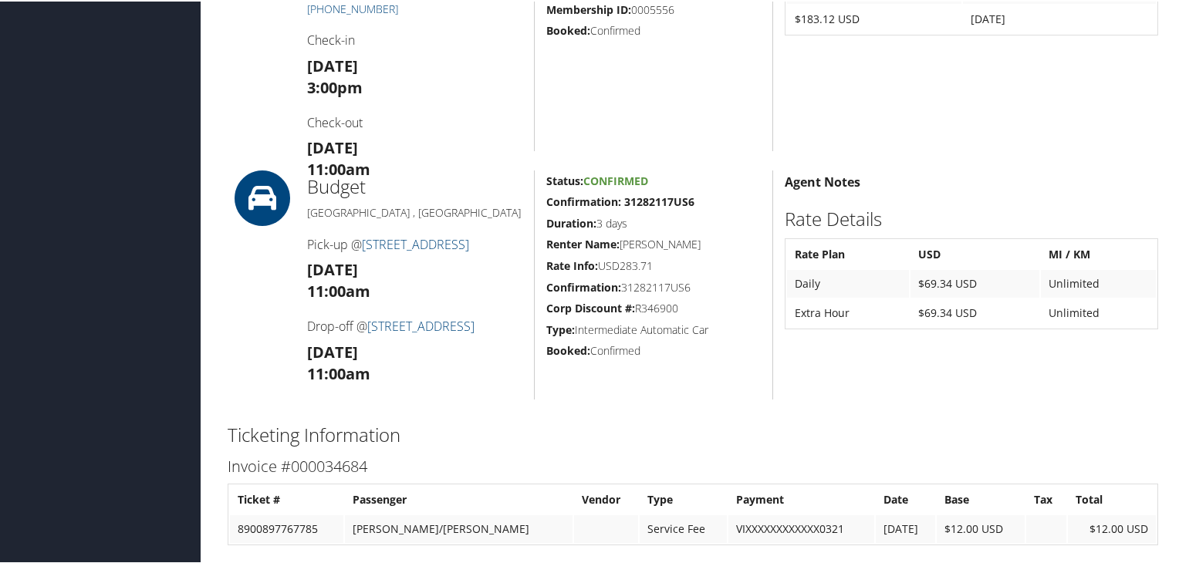
scroll to position [1001, 0]
